Goal: Information Seeking & Learning: Learn about a topic

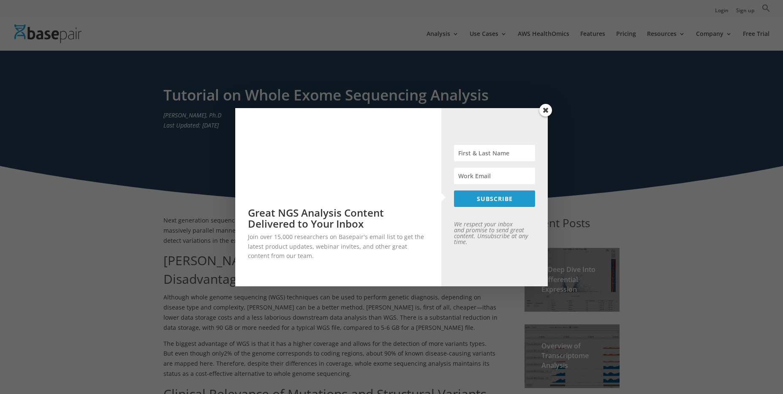
scroll to position [233, 0]
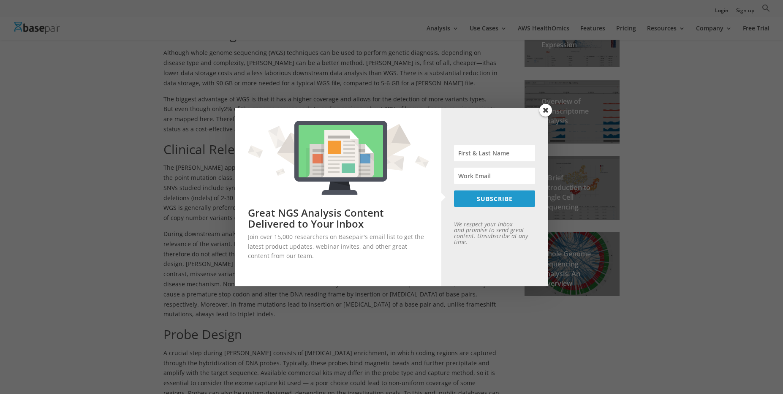
drag, startPoint x: 548, startPoint y: 108, endPoint x: 541, endPoint y: 115, distance: 9.6
click at [547, 108] on span at bounding box center [545, 110] width 13 height 13
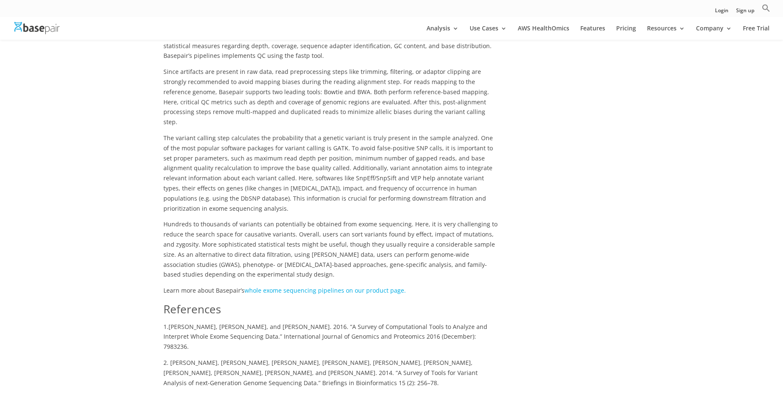
scroll to position [582, 0]
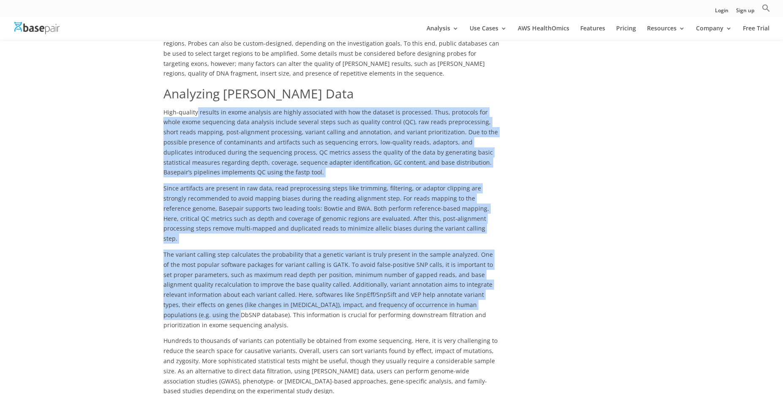
drag, startPoint x: 195, startPoint y: 87, endPoint x: 459, endPoint y: 263, distance: 317.6
click at [459, 263] on div "Next generation sequencing (NGS) methods have increasingly enabled large-scale …" at bounding box center [331, 98] width 336 height 955
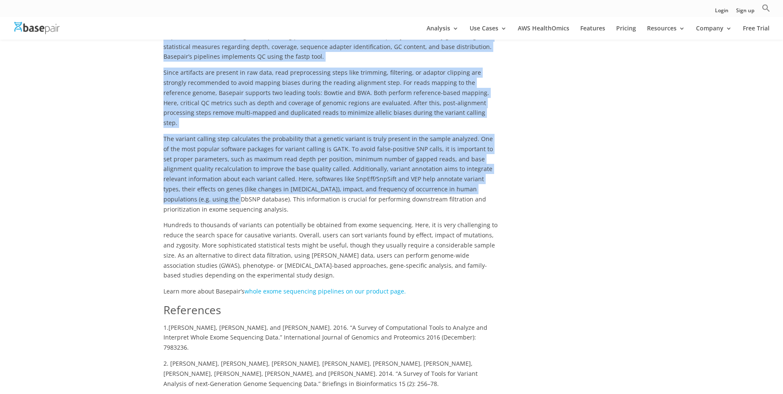
scroll to position [699, 0]
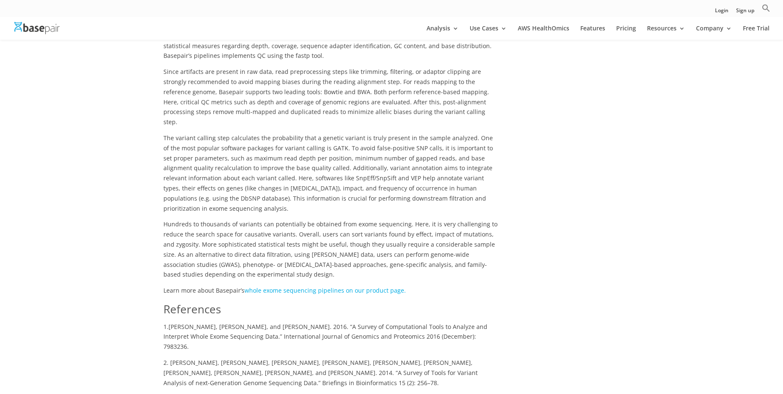
click at [331, 220] on span "Hundreds to thousands of variants can potentially be obtained from exome sequen…" at bounding box center [330, 249] width 334 height 58
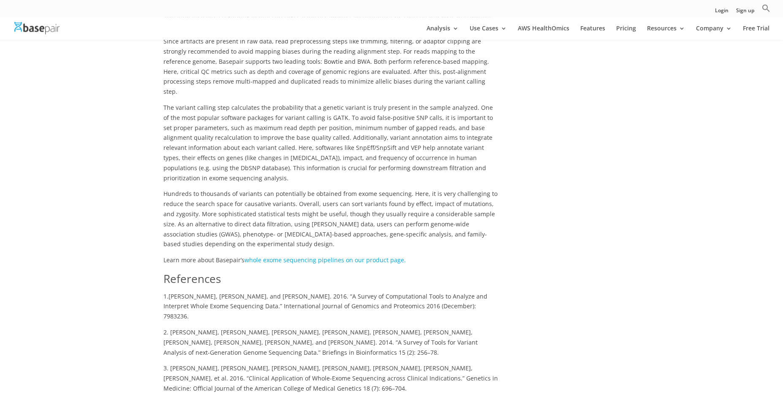
scroll to position [757, 0]
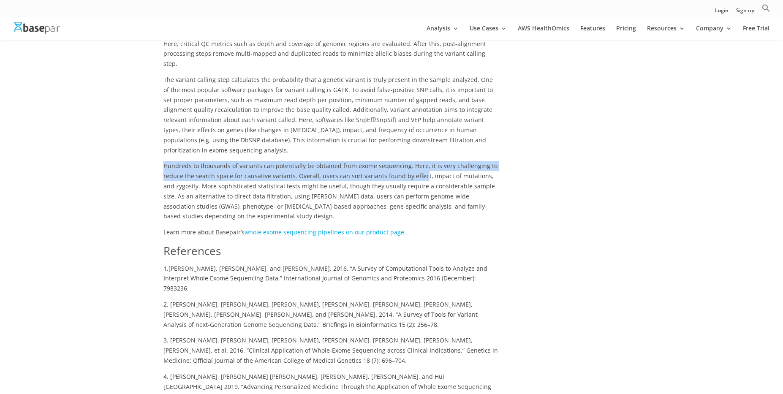
drag, startPoint x: 164, startPoint y: 116, endPoint x: 427, endPoint y: 133, distance: 263.5
click at [419, 162] on span "Hundreds to thousands of variants can potentially be obtained from exome sequen…" at bounding box center [330, 191] width 334 height 58
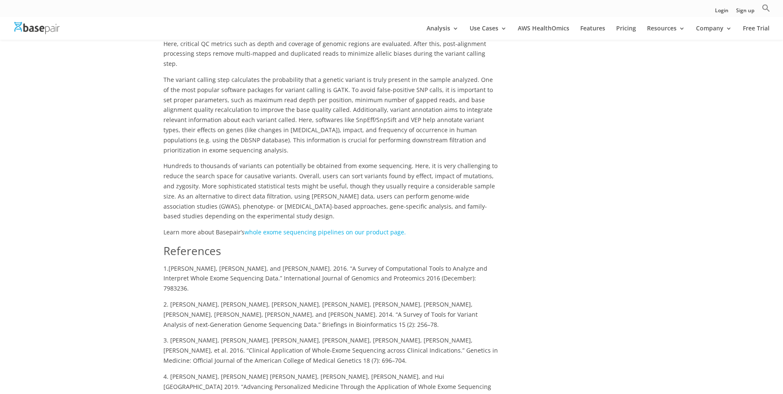
click at [431, 162] on span "Hundreds to thousands of variants can potentially be obtained from exome sequen…" at bounding box center [330, 191] width 334 height 58
click at [348, 227] on p "Learn more about Basepair’s whole exome sequencing pipelines on our product pag…" at bounding box center [331, 235] width 336 height 16
click at [363, 228] on link "whole exome sequencing pipelines on our product page." at bounding box center [324, 232] width 161 height 8
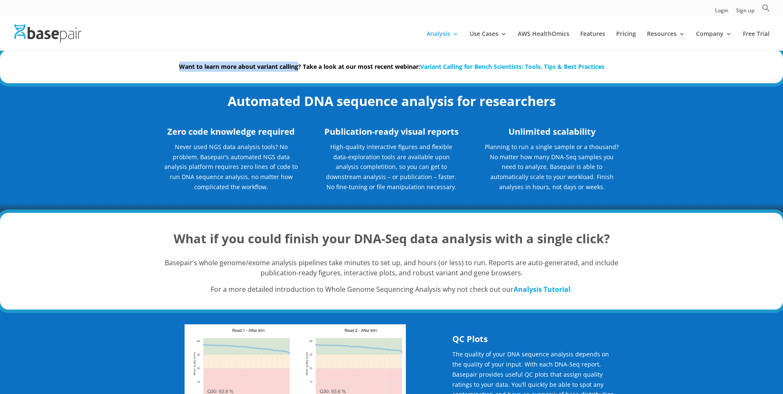
drag, startPoint x: 296, startPoint y: 66, endPoint x: 382, endPoint y: 59, distance: 86.4
click at [364, 59] on div "Want to learn more about variant calling? Take a look at our most recent webina…" at bounding box center [391, 66] width 456 height 33
click at [385, 60] on div "Want to learn more about variant calling? Take a look at our most recent webina…" at bounding box center [391, 66] width 456 height 33
click at [625, 37] on link "Pricing" at bounding box center [626, 41] width 20 height 20
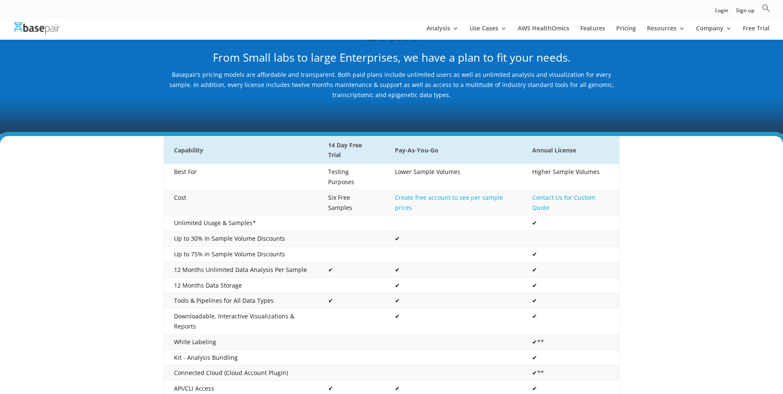
scroll to position [175, 0]
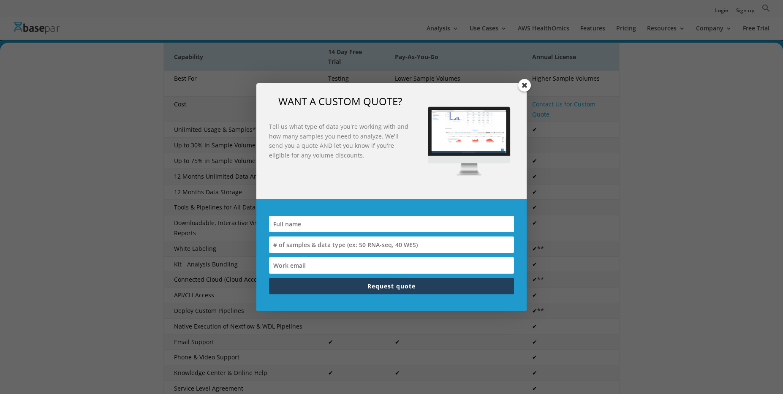
click at [522, 86] on span at bounding box center [524, 85] width 13 height 13
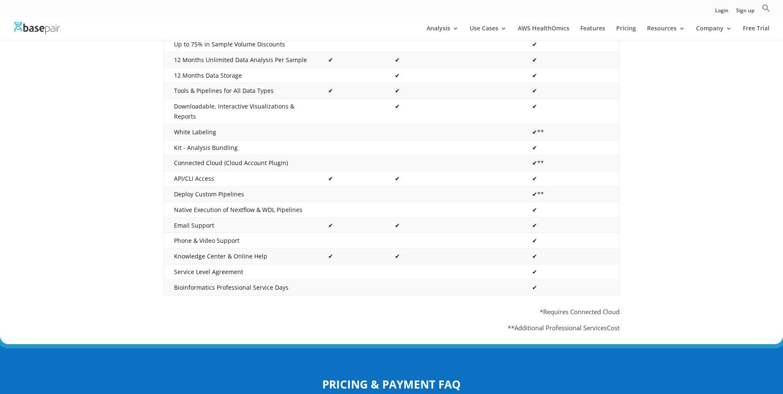
scroll to position [524, 0]
